Goal: Task Accomplishment & Management: Use online tool/utility

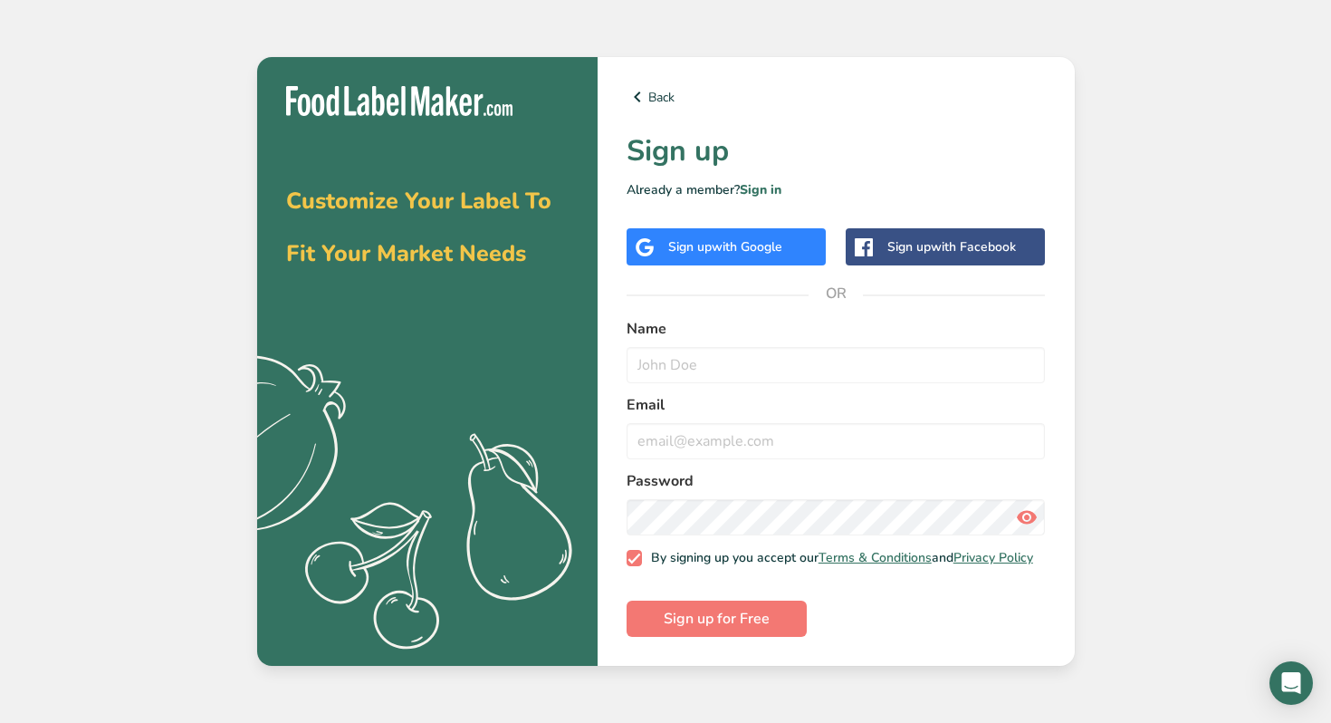
click at [715, 253] on div "Sign up with Google" at bounding box center [726, 246] width 199 height 37
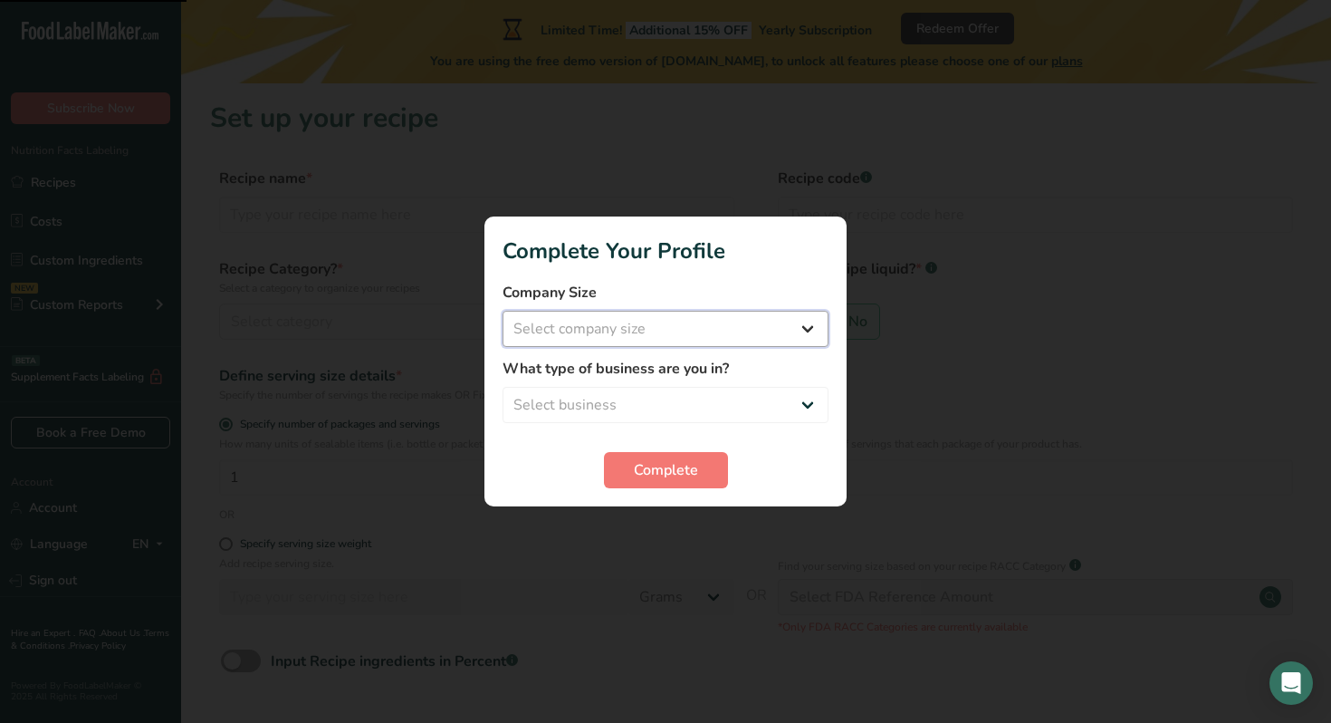
click at [714, 341] on select "Select company size Fewer than 10 Employees 10 to 50 Employees 51 to 500 Employ…" at bounding box center [666, 329] width 326 height 36
select select "1"
click at [684, 390] on select "Select business Packaged Food Manufacturer Restaurant & Cafe Bakery Meal Plans …" at bounding box center [666, 405] width 326 height 36
select select "5"
click at [648, 477] on span "Complete" at bounding box center [666, 470] width 64 height 22
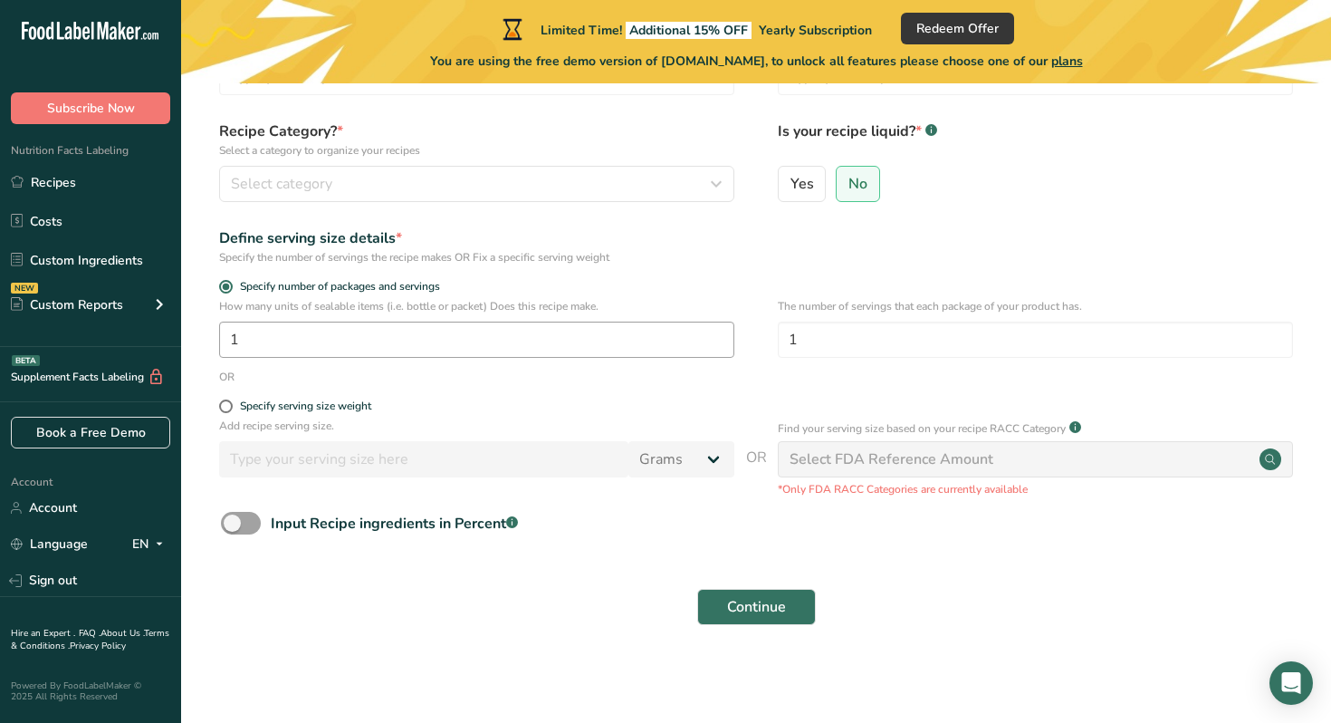
scroll to position [69, 0]
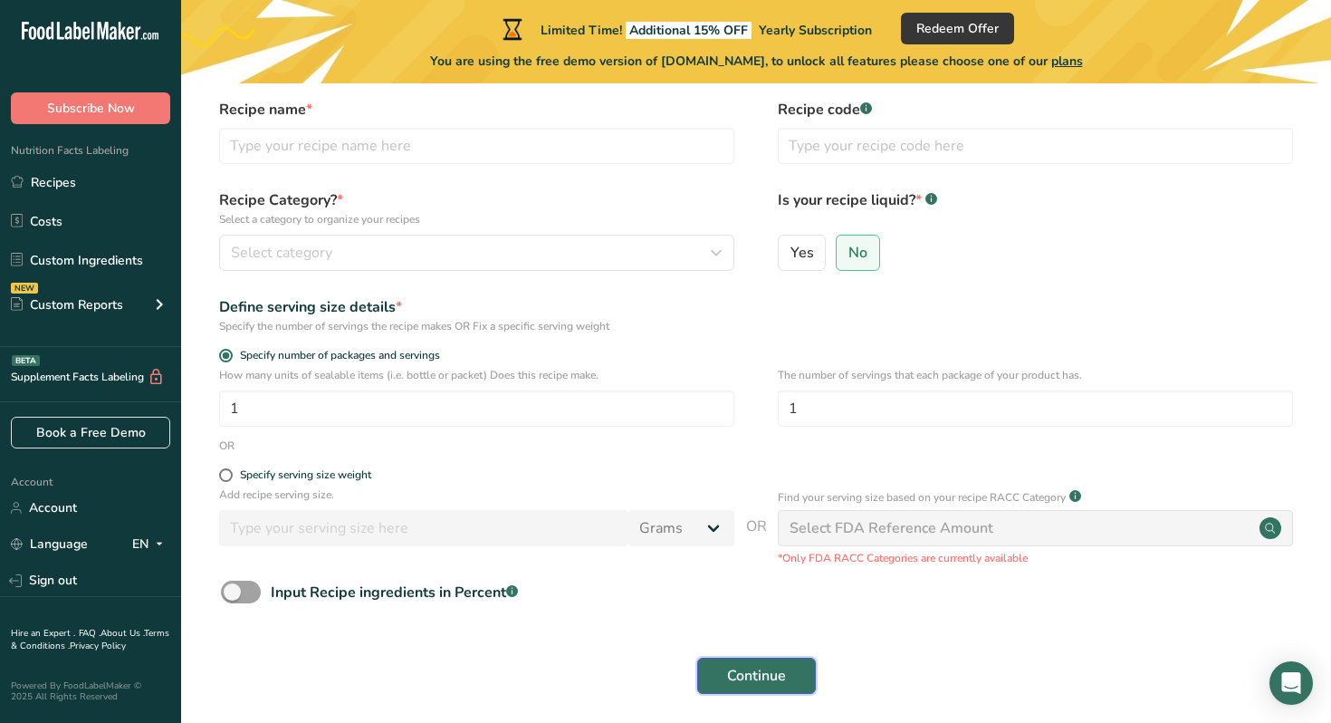
click at [733, 674] on span "Continue" at bounding box center [756, 676] width 59 height 22
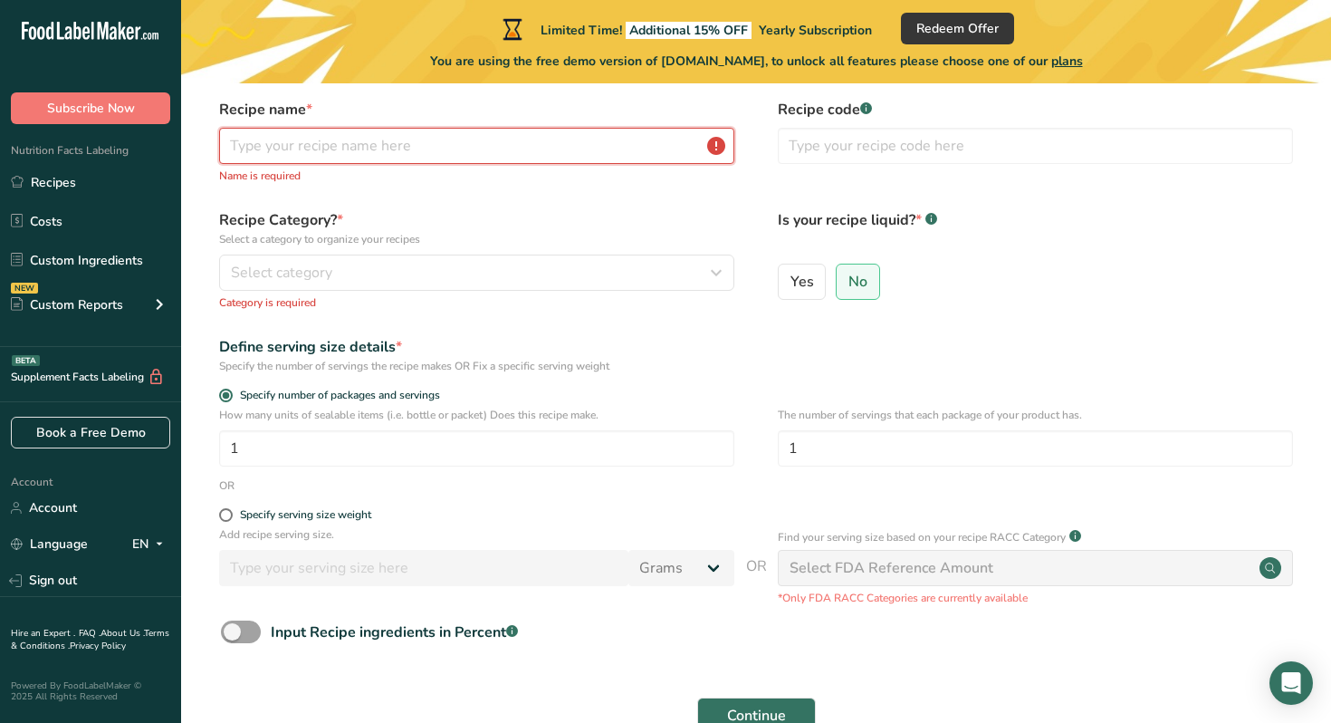
click at [453, 151] on input "text" at bounding box center [476, 146] width 515 height 36
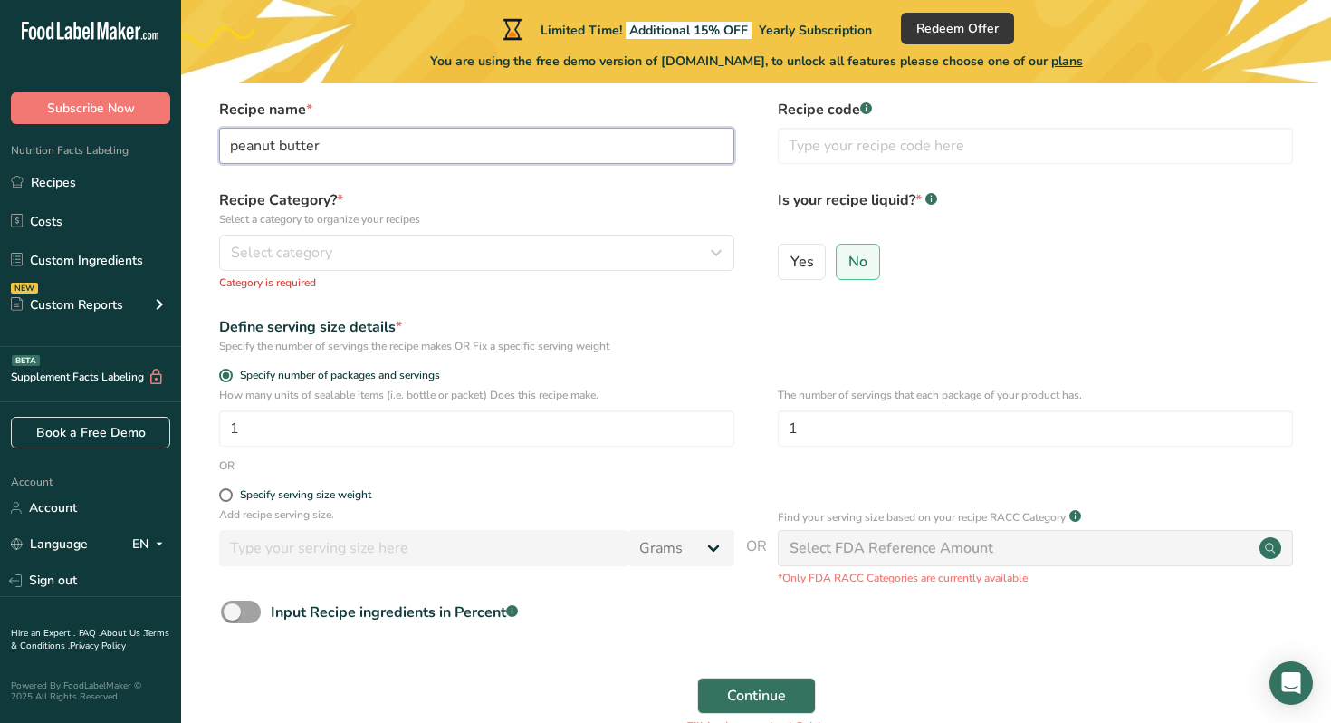
type input "peanut butter"
click at [440, 231] on div "Recipe Category? * Select a category to organize your recipes Select category S…" at bounding box center [476, 239] width 515 height 101
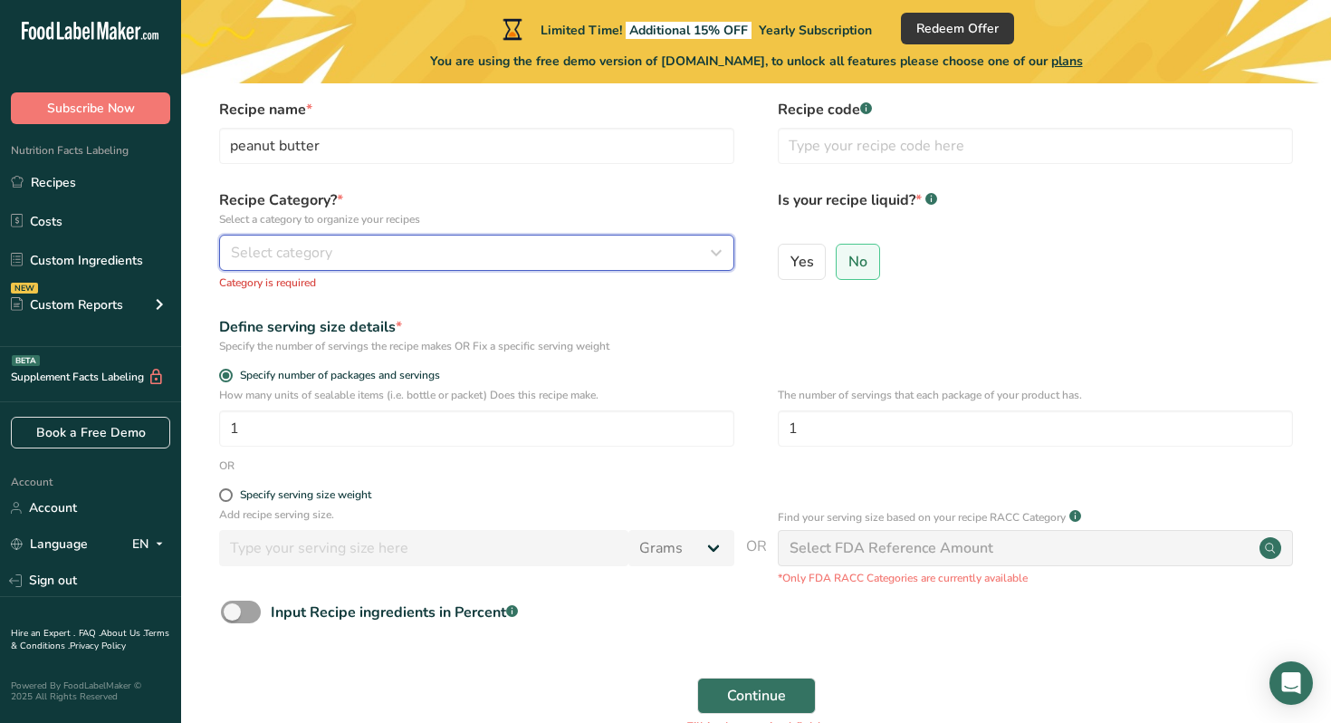
click at [440, 243] on div "Select category" at bounding box center [471, 253] width 481 height 22
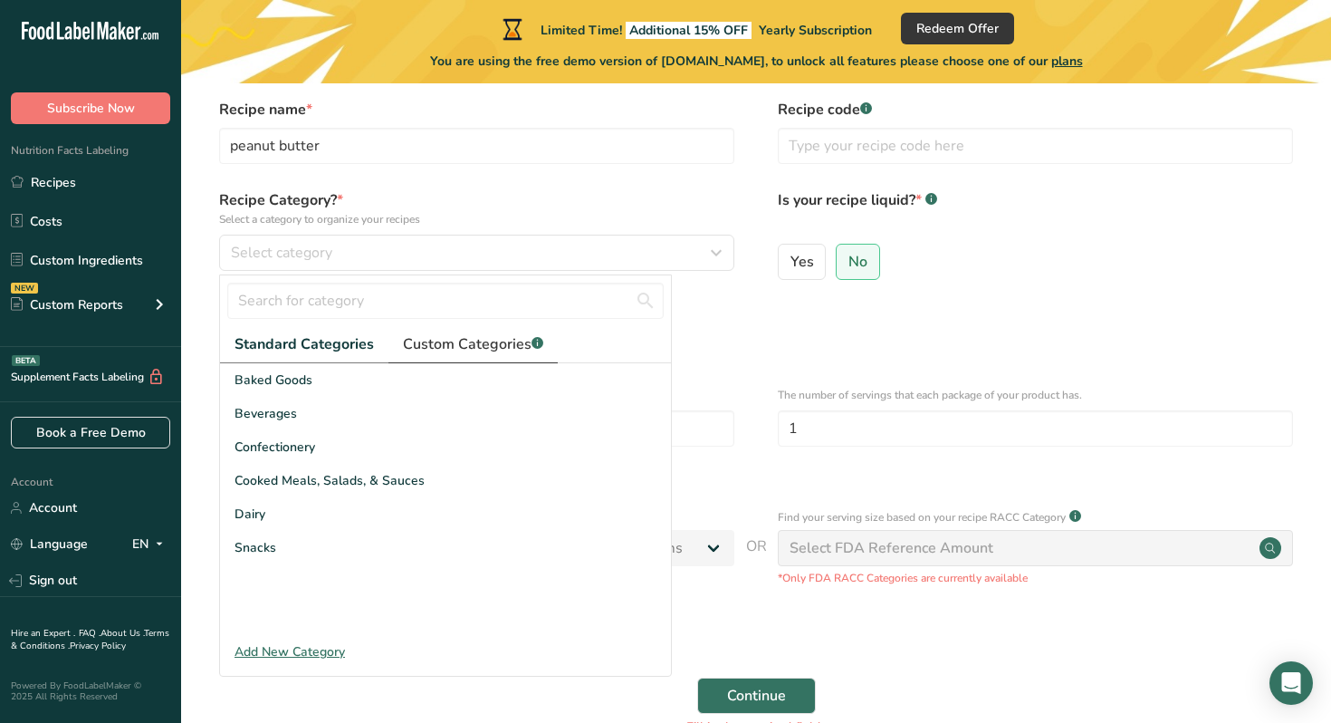
click at [466, 344] on span "Custom Categories .a-a{fill:#347362;}.b-a{fill:#fff;}" at bounding box center [473, 344] width 140 height 22
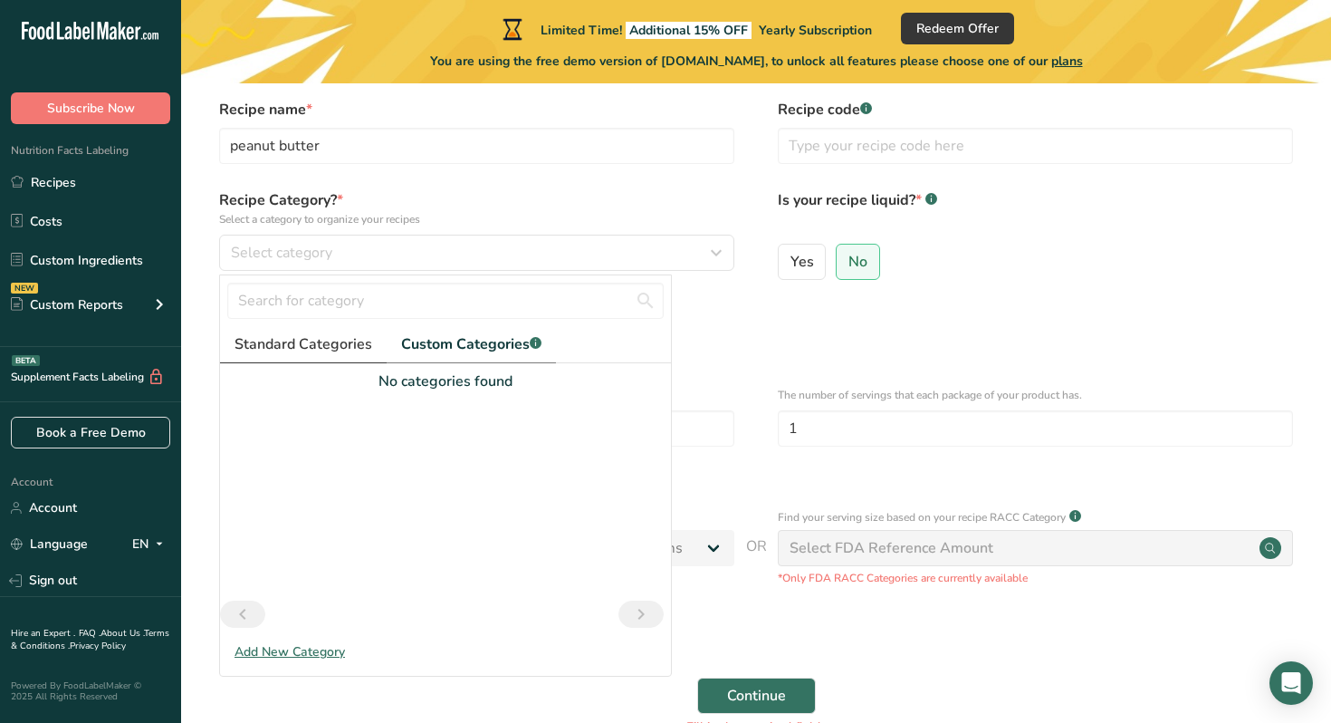
click at [331, 353] on span "Standard Categories" at bounding box center [304, 344] width 138 height 22
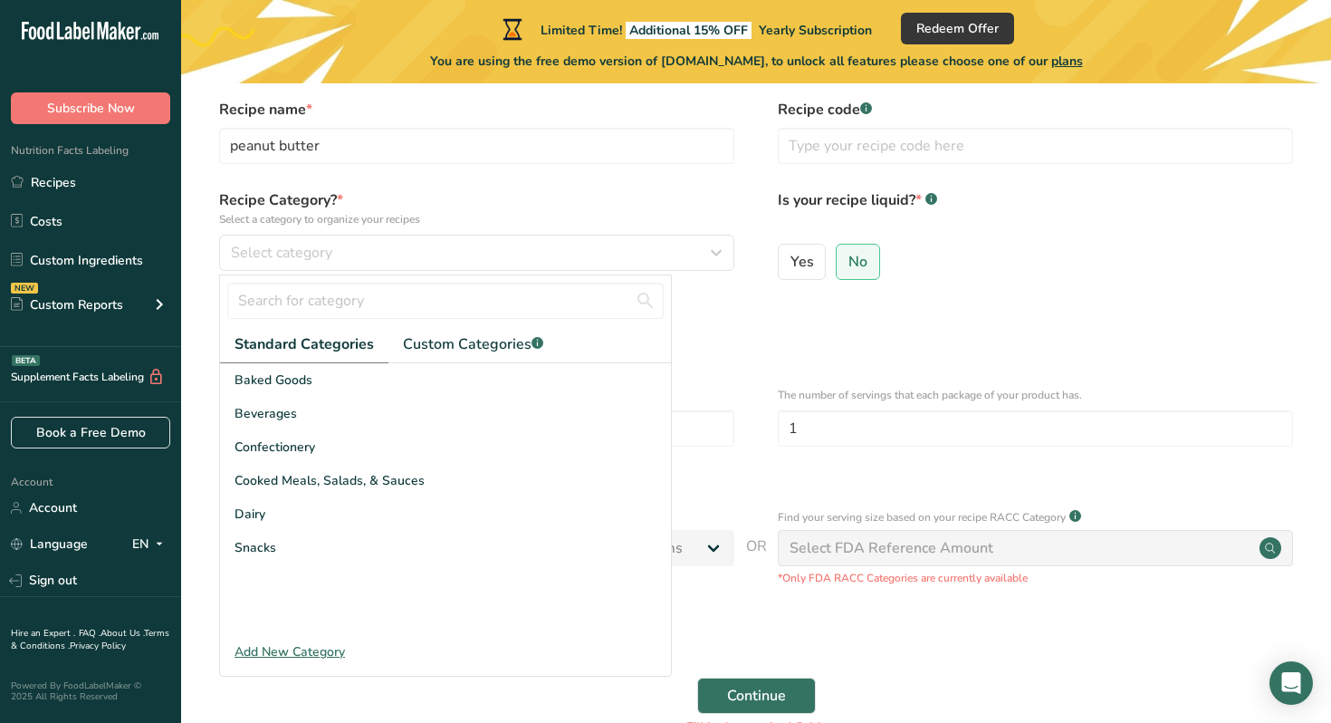
click at [302, 646] on div "Add New Category" at bounding box center [445, 651] width 451 height 19
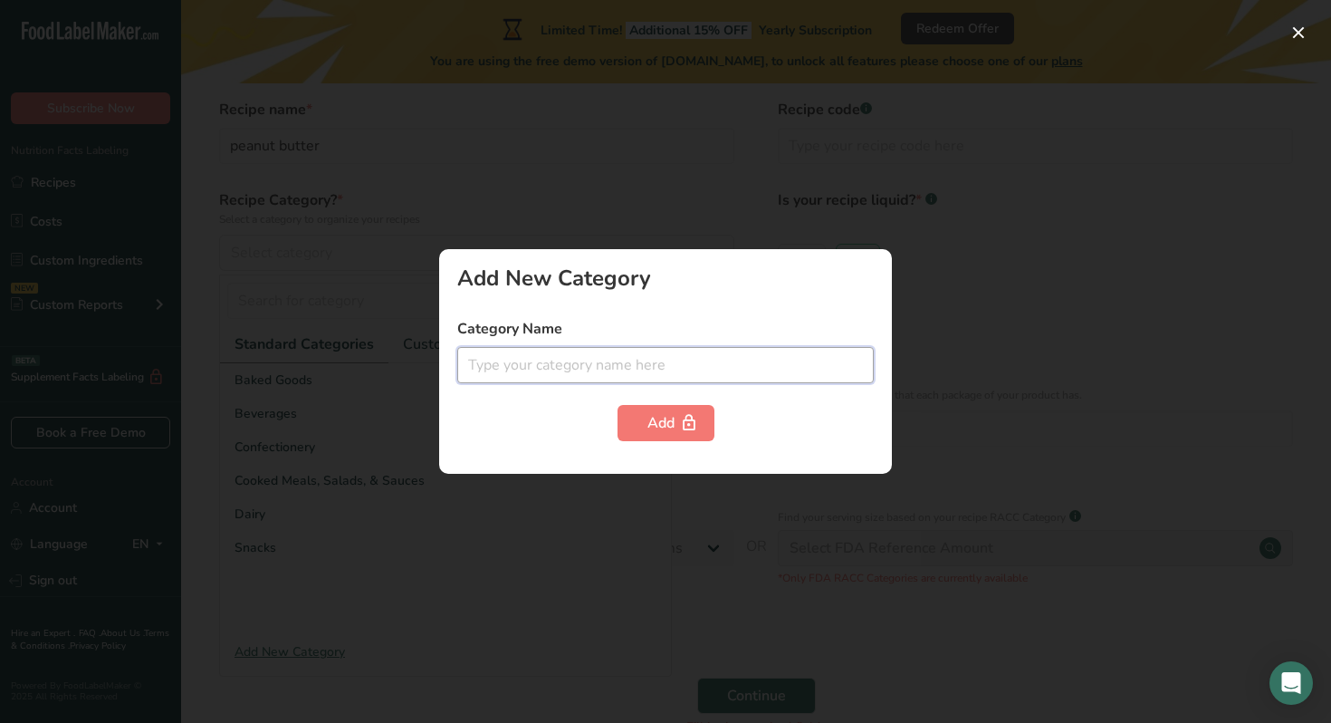
click at [544, 365] on input "text" at bounding box center [665, 365] width 417 height 36
click at [398, 532] on div at bounding box center [665, 361] width 1331 height 723
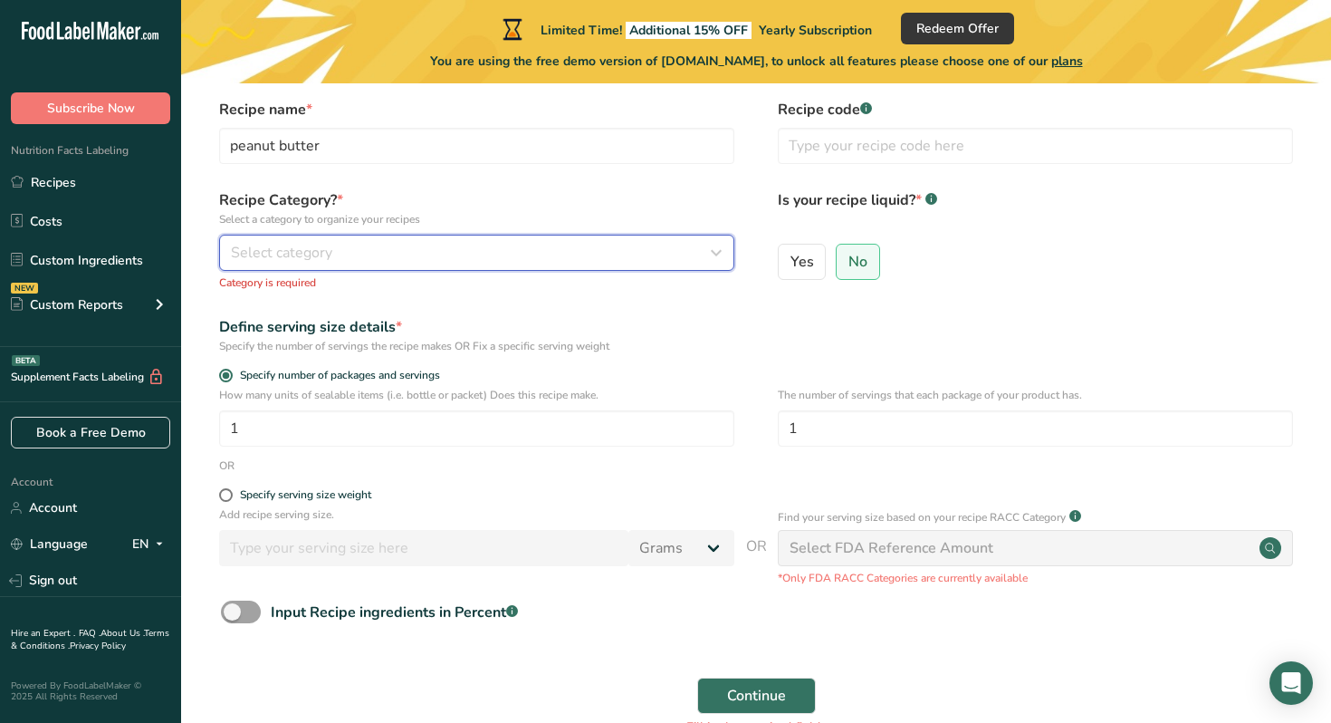
click at [419, 260] on div "Select category" at bounding box center [471, 253] width 481 height 22
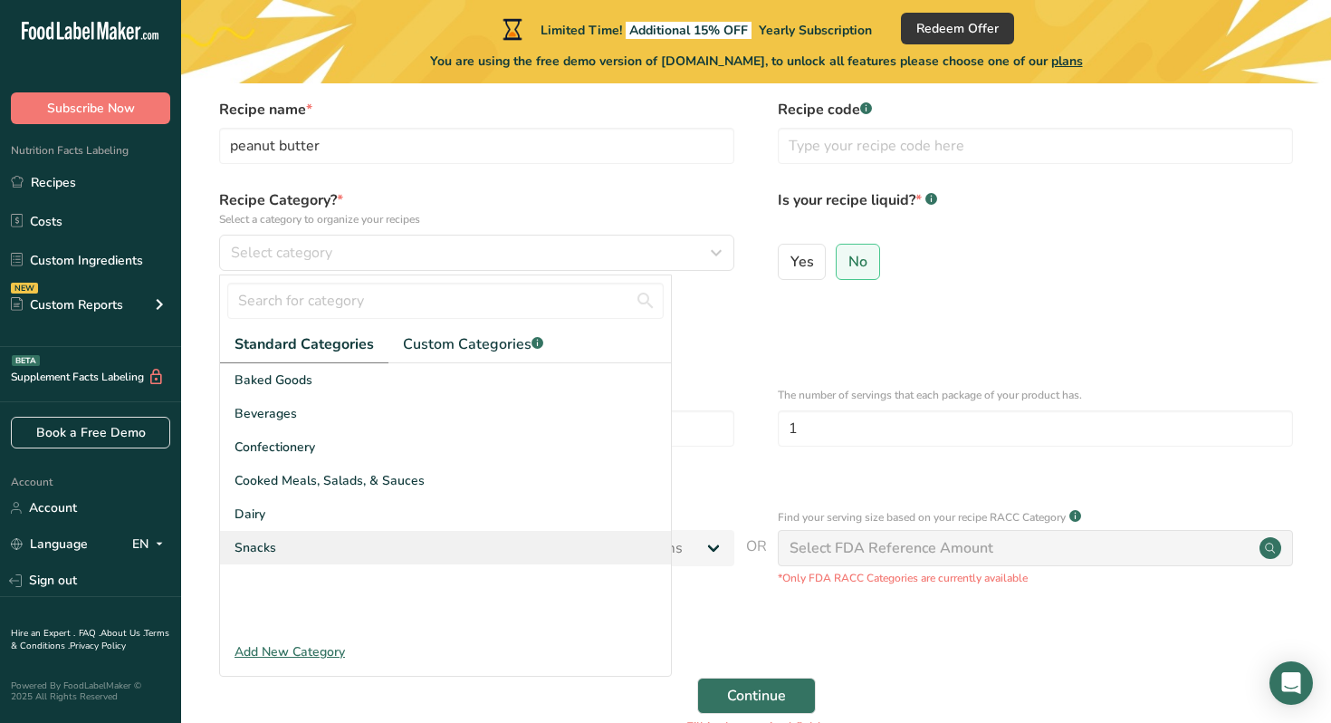
click at [350, 546] on div "Snacks" at bounding box center [445, 548] width 451 height 34
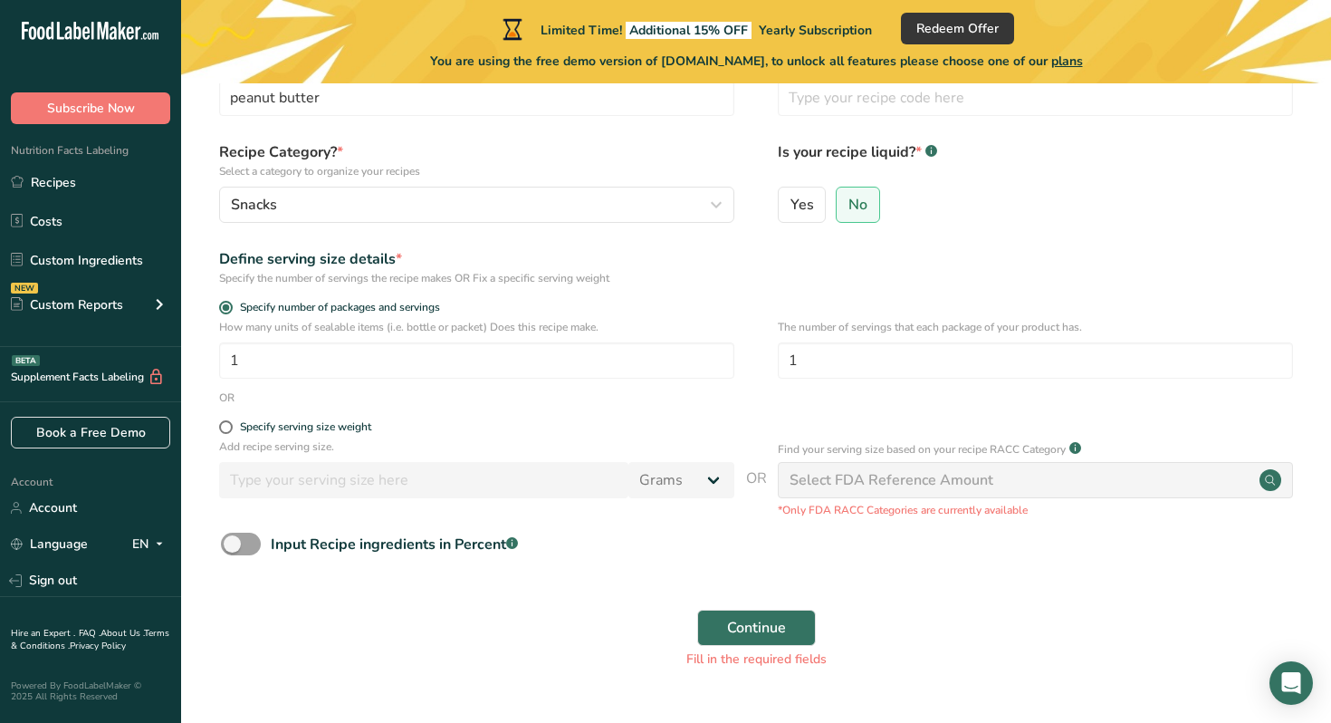
scroll to position [120, 0]
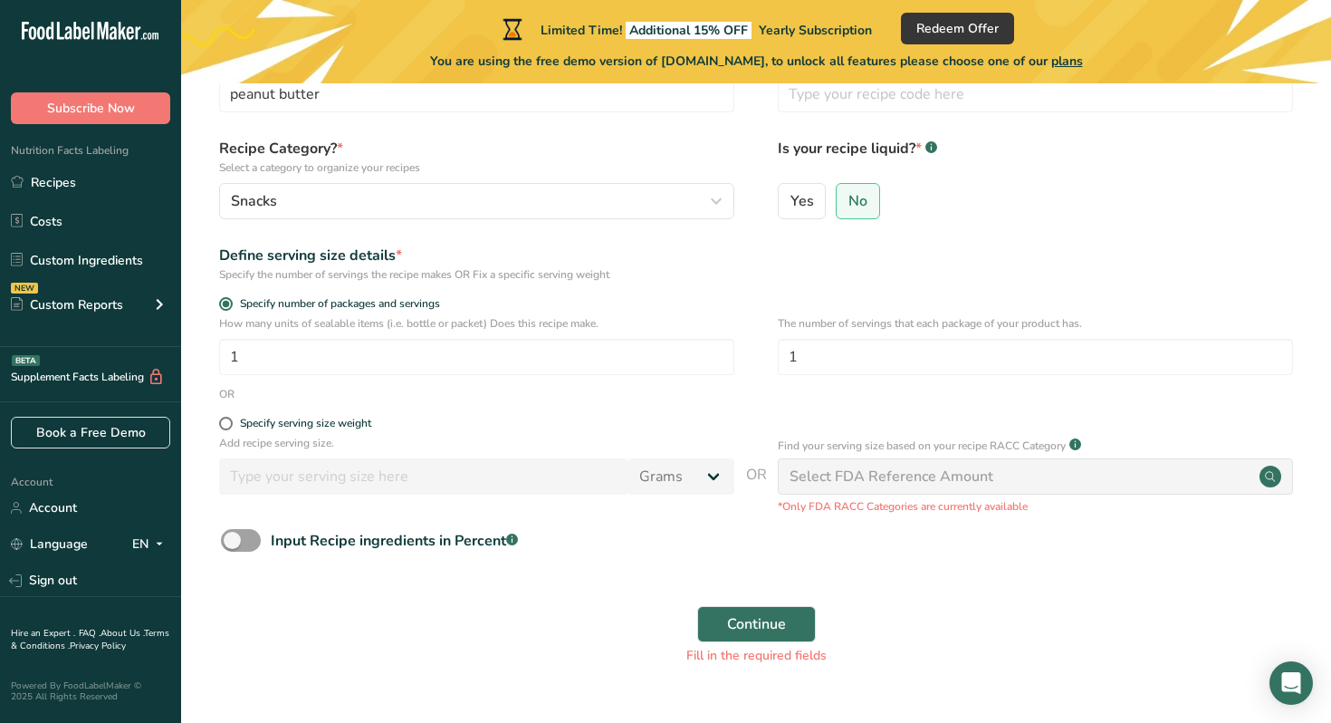
click at [884, 471] on div "Select FDA Reference Amount" at bounding box center [892, 477] width 204 height 22
click at [1272, 477] on circle at bounding box center [1271, 477] width 22 height 22
click at [1080, 484] on div "Select FDA Reference Amount" at bounding box center [1035, 476] width 515 height 36
click at [747, 635] on button "Continue" at bounding box center [756, 624] width 119 height 36
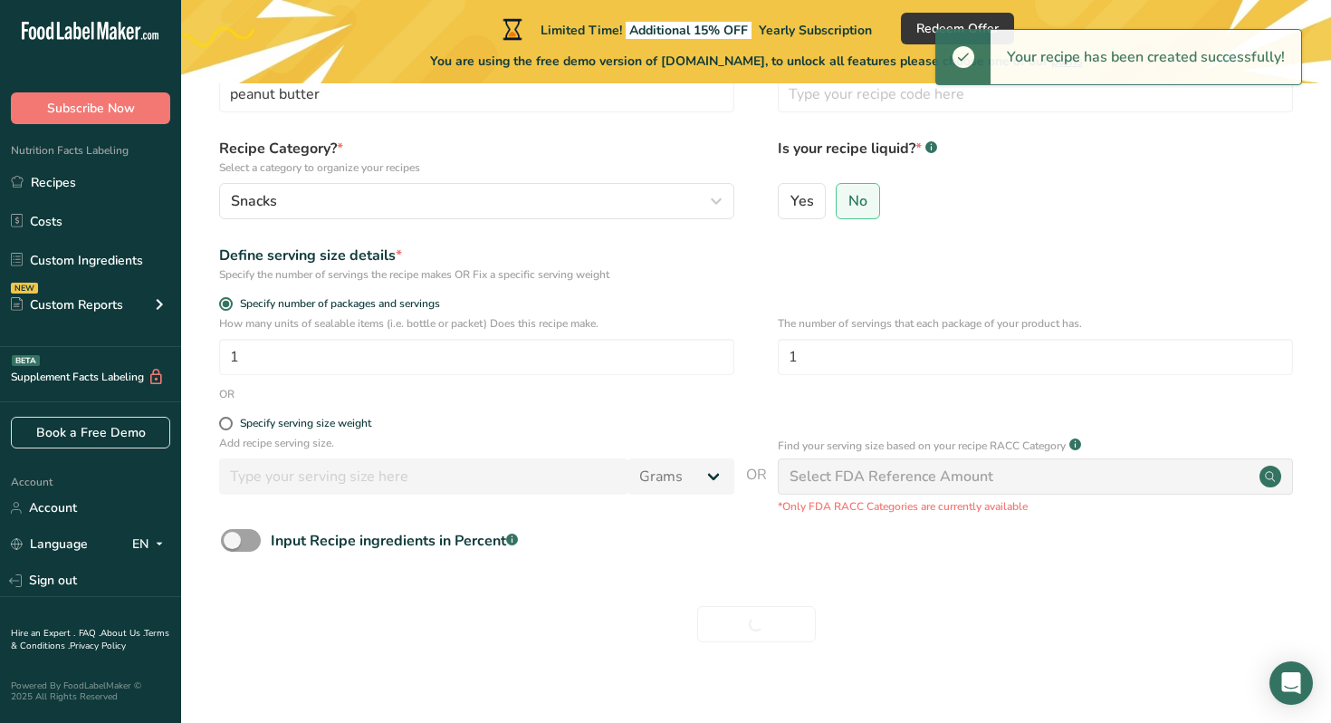
scroll to position [28, 0]
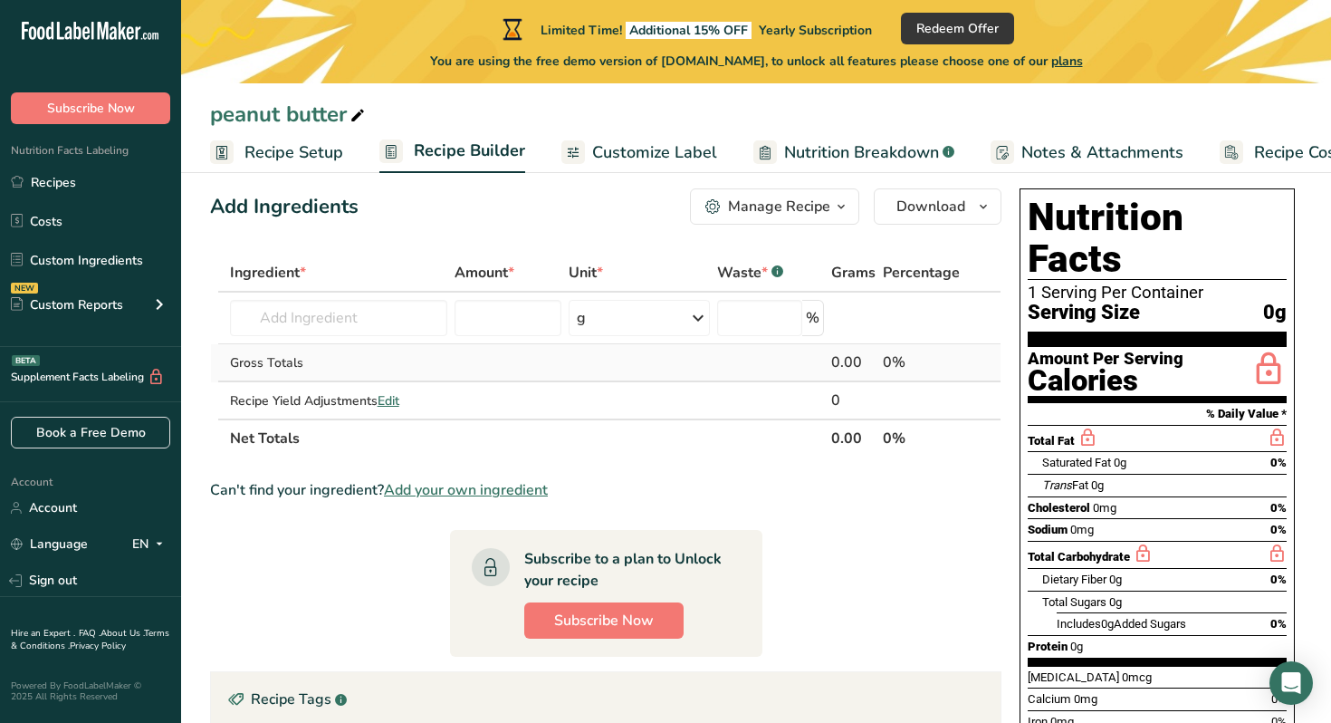
scroll to position [22, 0]
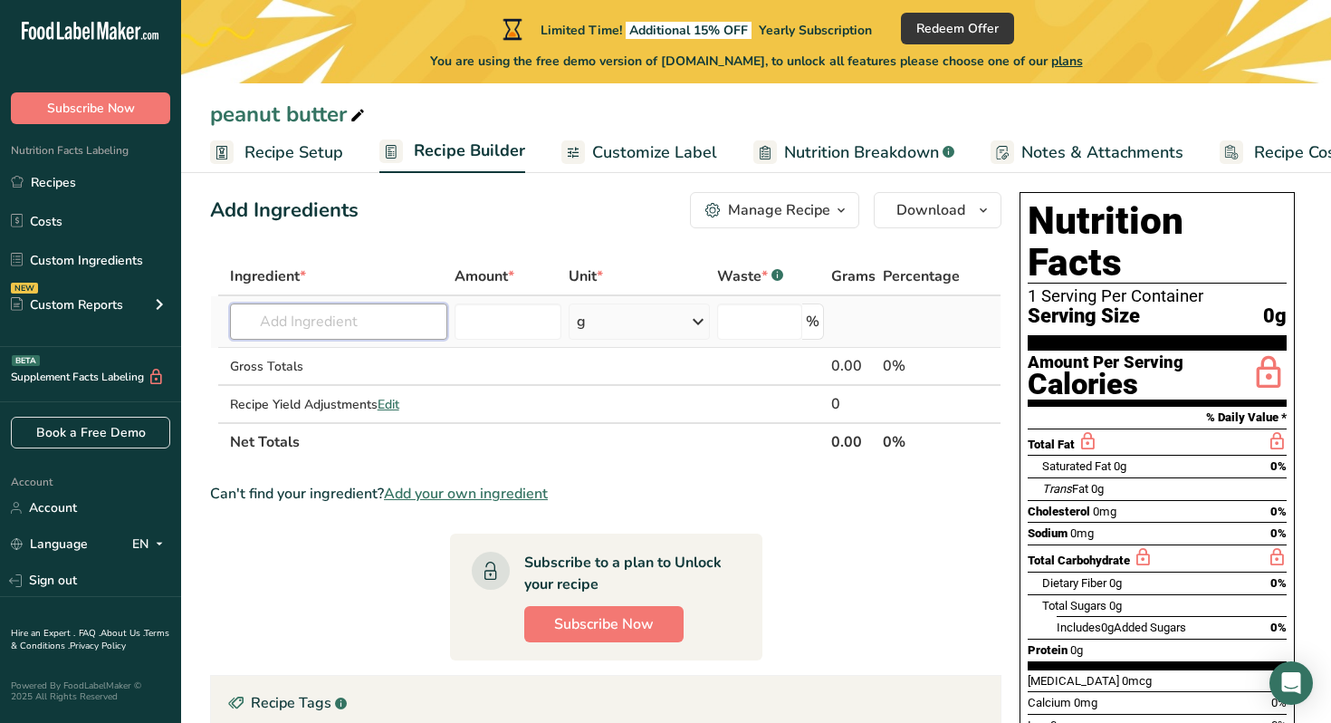
click at [355, 331] on input "text" at bounding box center [339, 321] width 218 height 36
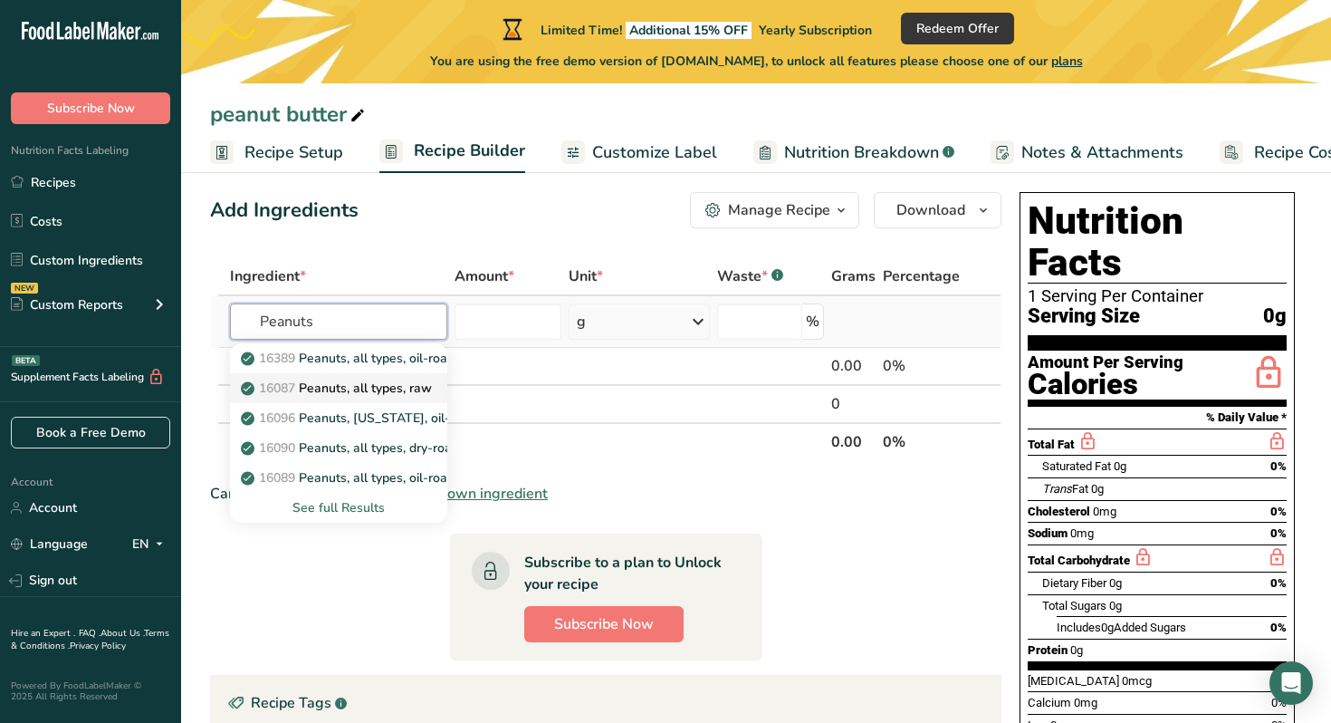
type input "Peanuts"
click at [356, 390] on p "16087 Peanuts, all types, raw" at bounding box center [338, 388] width 187 height 19
type input "Peanuts, all types, raw"
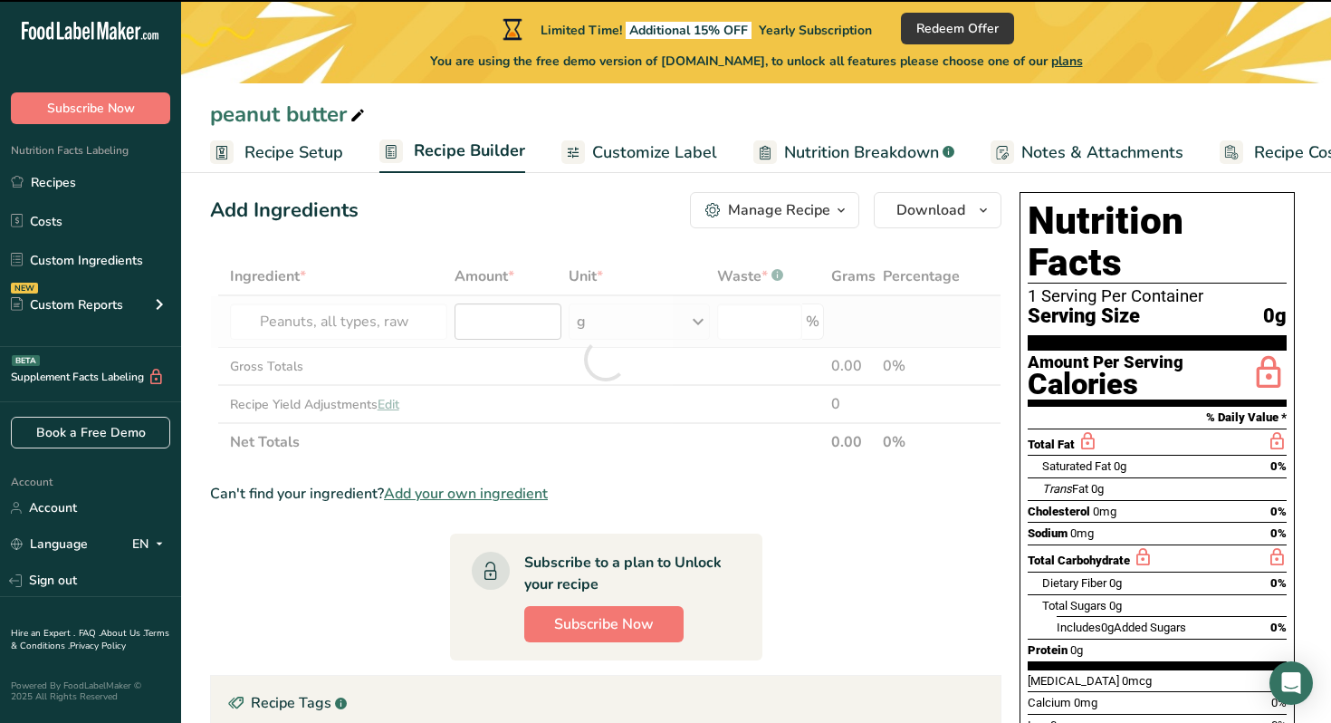
type input "0"
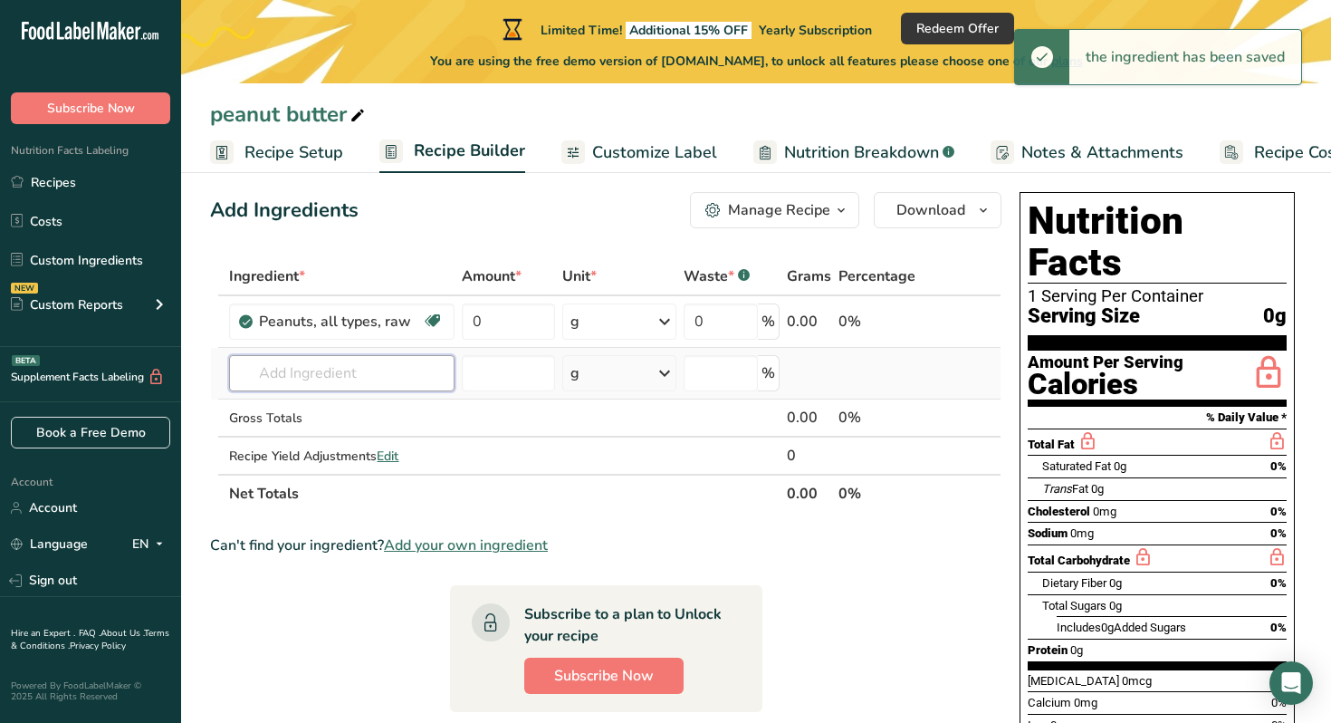
click at [372, 381] on input "text" at bounding box center [341, 373] width 225 height 36
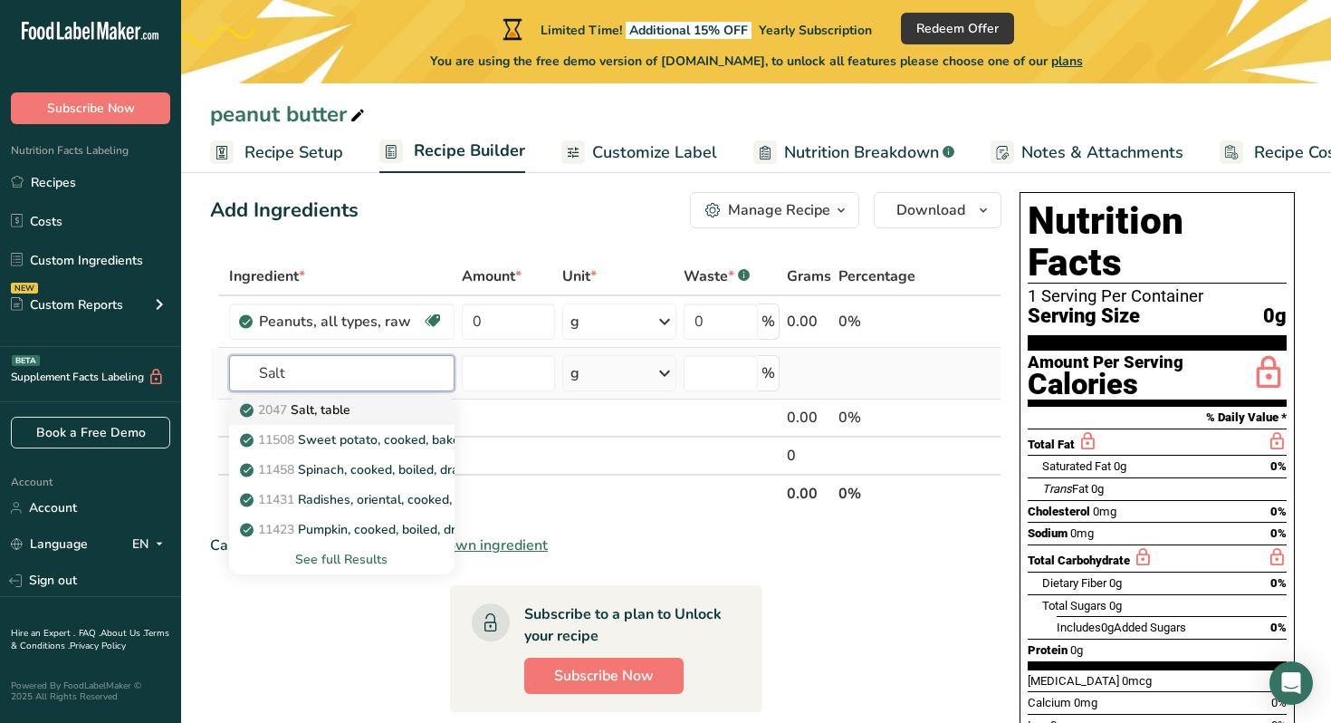
type input "Salt"
click at [366, 413] on div "2047 Salt, table" at bounding box center [327, 409] width 167 height 19
type input "Salt, table"
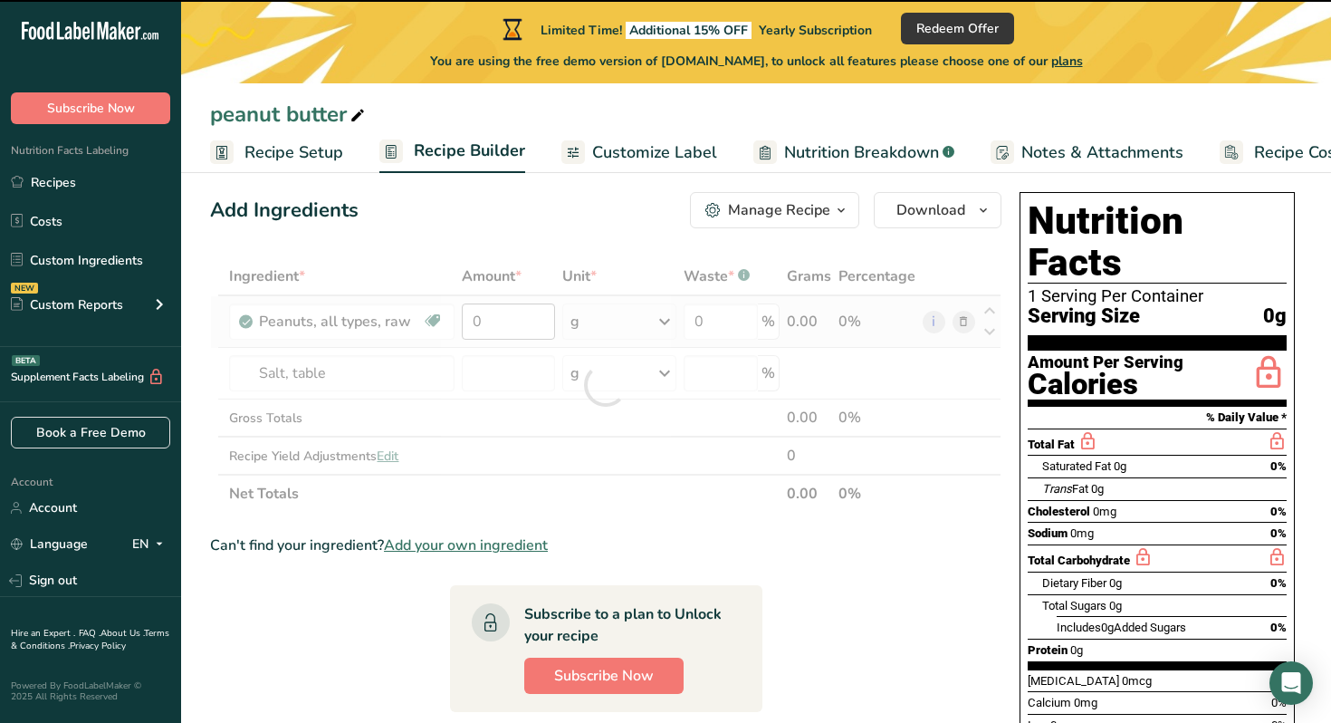
type input "0"
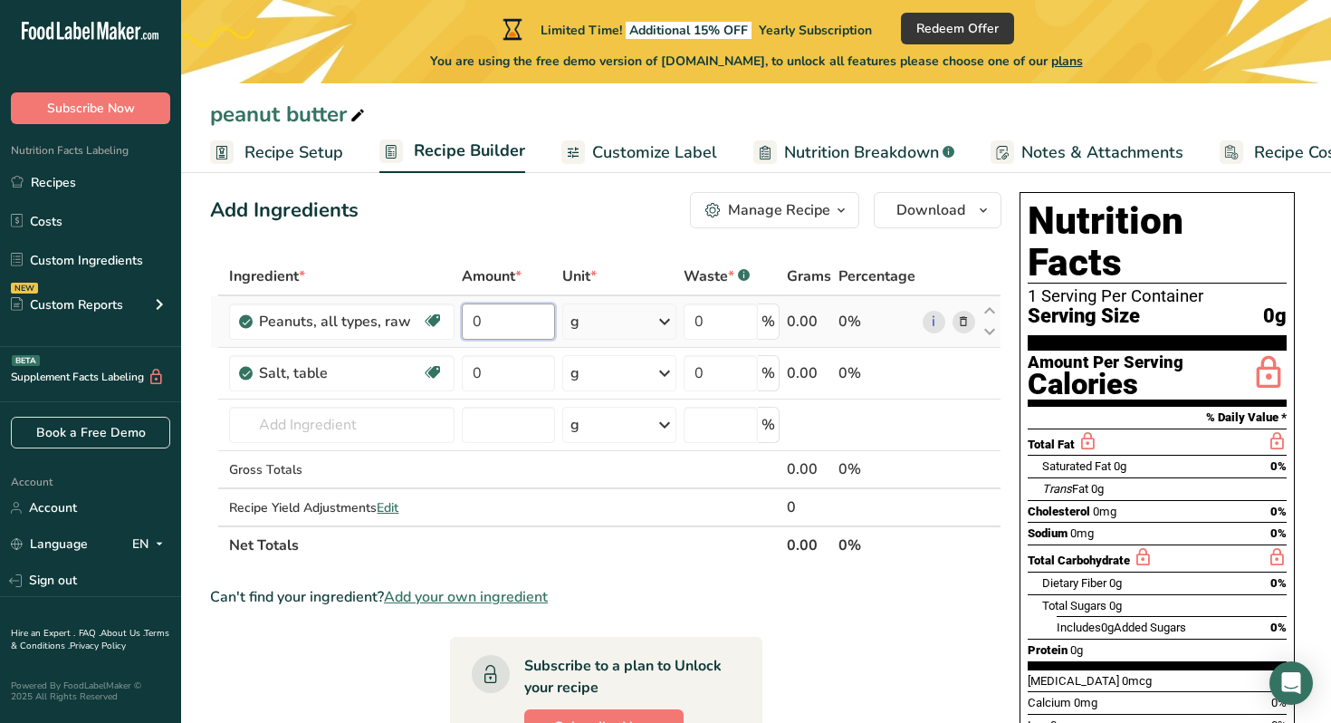
click at [519, 322] on input "0" at bounding box center [509, 321] width 94 height 36
type input "245"
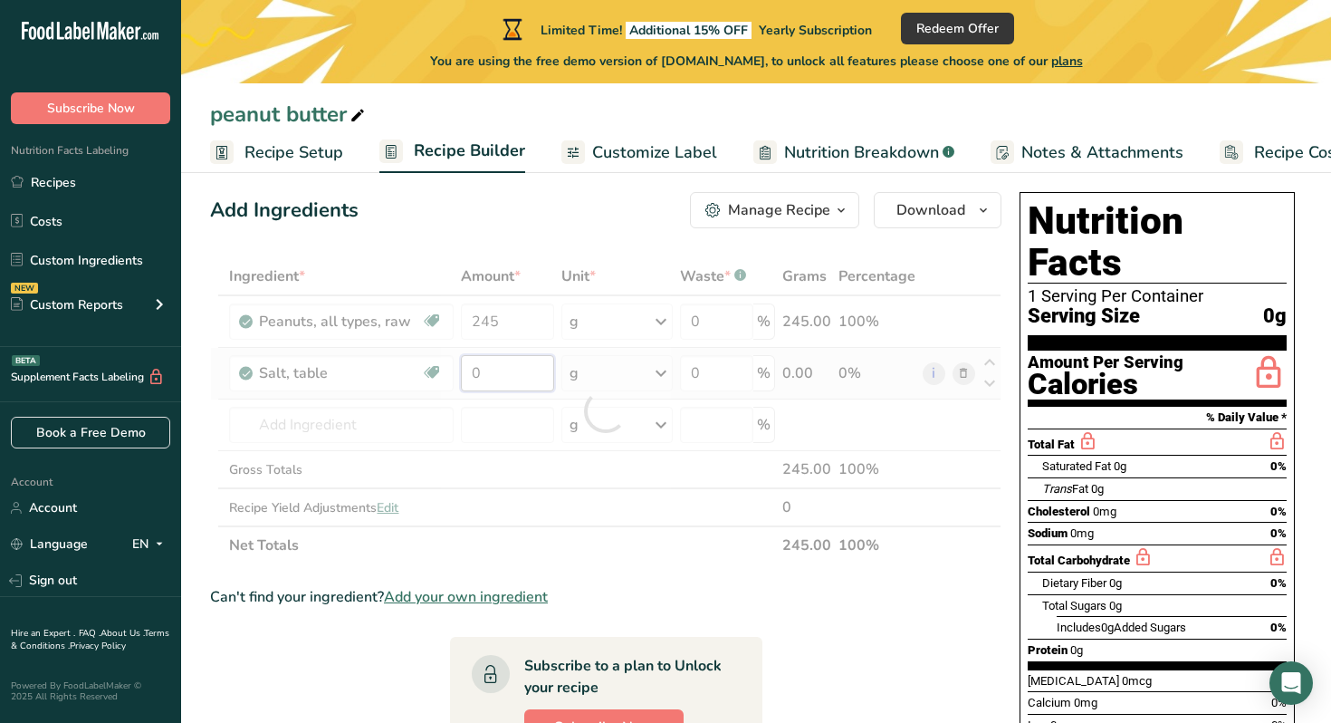
click at [514, 371] on div "Ingredient * Amount * Unit * Waste * .a-a{fill:#347362;}.b-a{fill:#fff;} Grams …" at bounding box center [606, 410] width 792 height 307
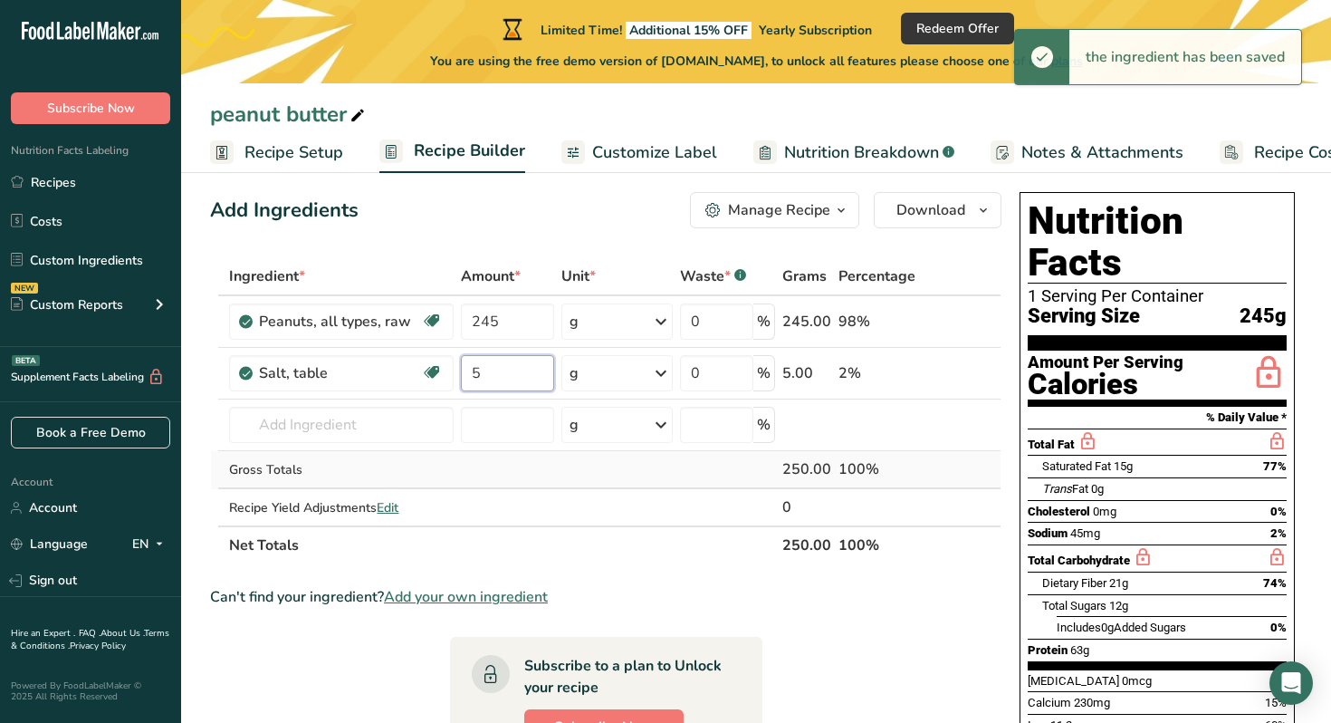
type input "5"
click at [622, 475] on div "Ingredient * Amount * Unit * Waste * .a-a{fill:#347362;}.b-a{fill:#fff;} Grams …" at bounding box center [606, 410] width 792 height 307
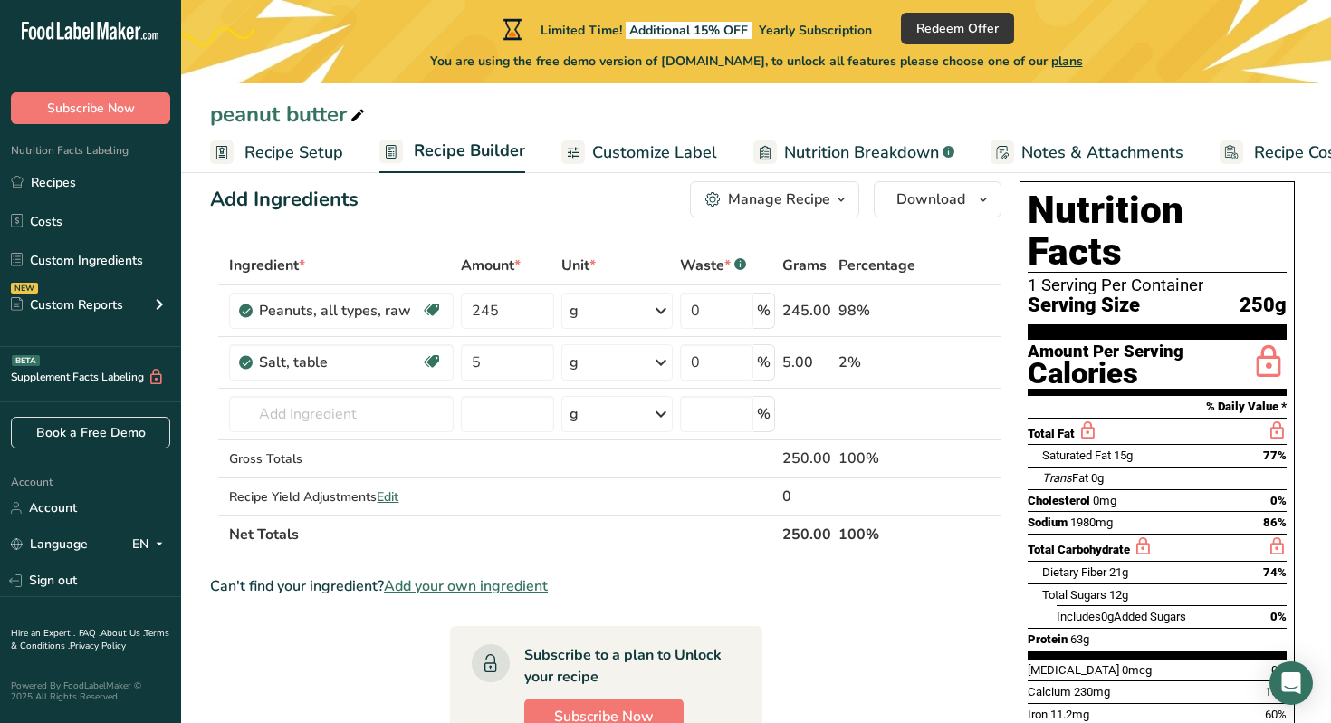
scroll to position [26, 0]
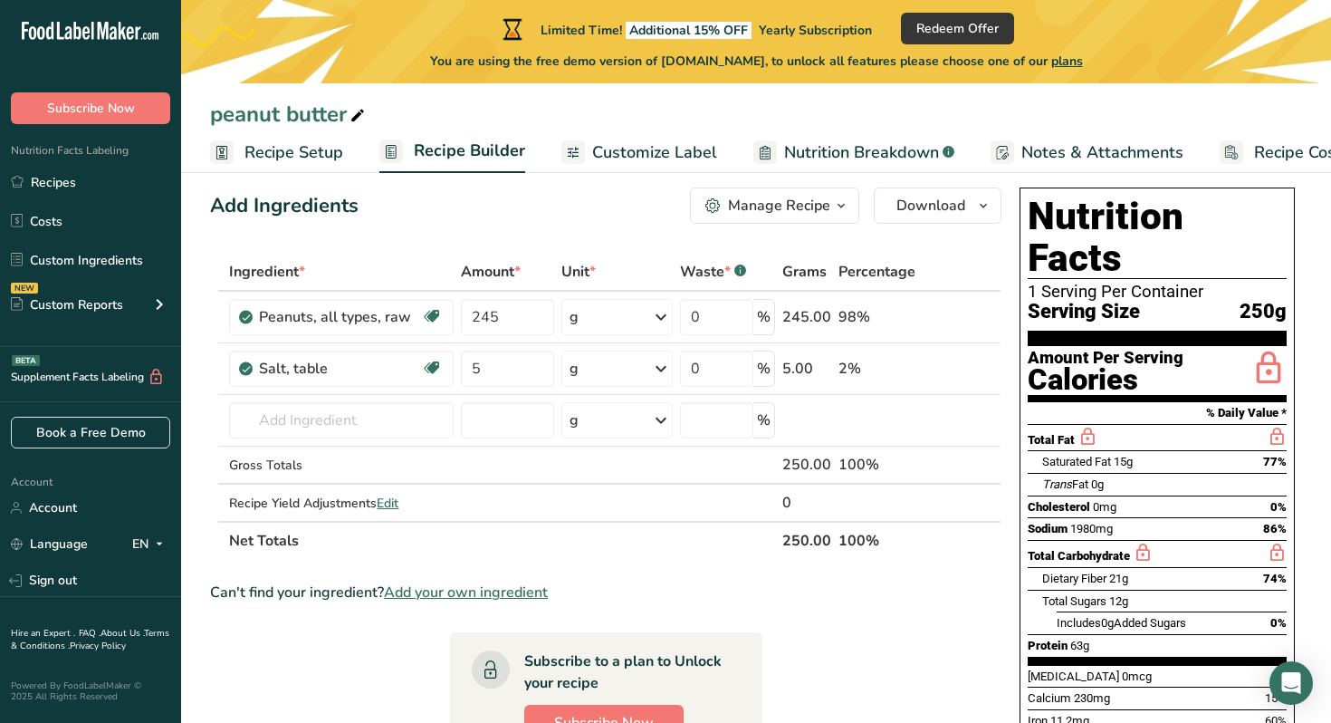
click at [603, 148] on span "Customize Label" at bounding box center [654, 152] width 125 height 24
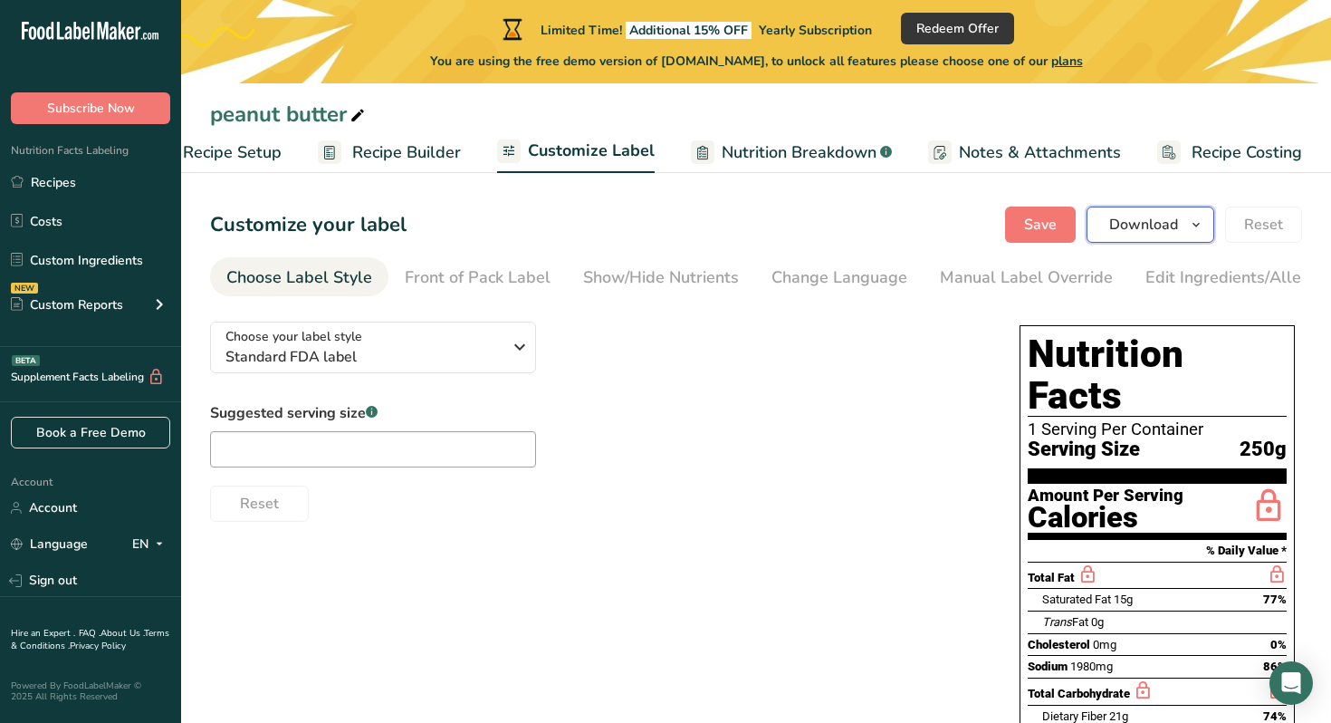
click at [1161, 238] on button "Download" at bounding box center [1151, 224] width 128 height 36
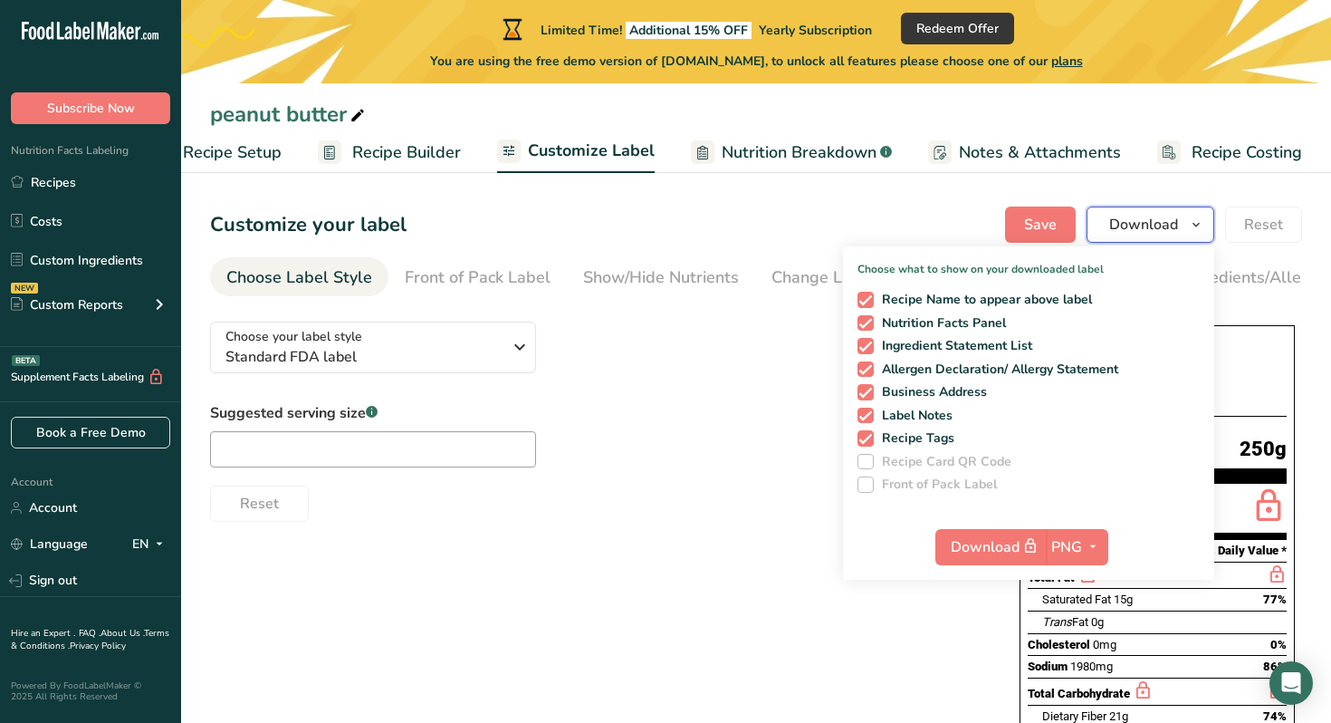
click at [1157, 235] on button "Download" at bounding box center [1151, 224] width 128 height 36
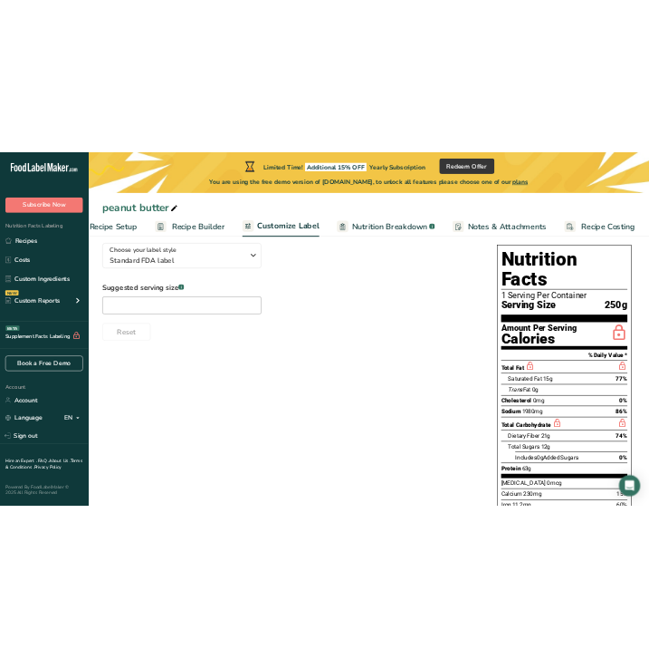
scroll to position [132, 0]
